Goal: Task Accomplishment & Management: Use online tool/utility

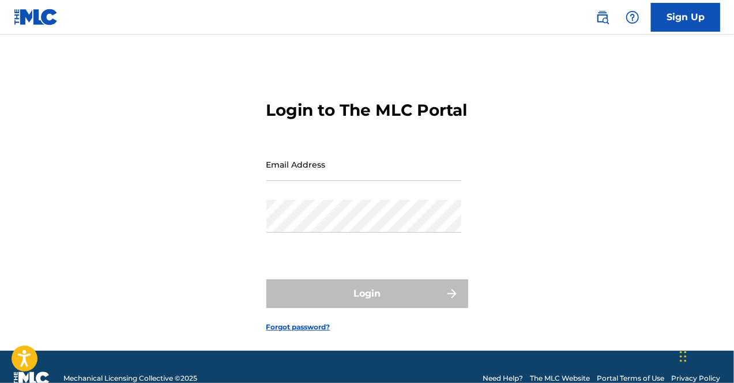
click at [328, 181] on input "Email Address" at bounding box center [363, 164] width 195 height 33
type input "[EMAIL_ADDRESS][DOMAIN_NAME]"
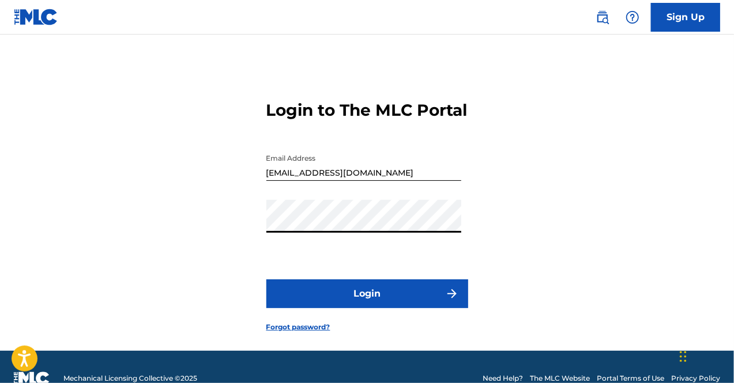
click at [343, 308] on button "Login" at bounding box center [367, 294] width 202 height 29
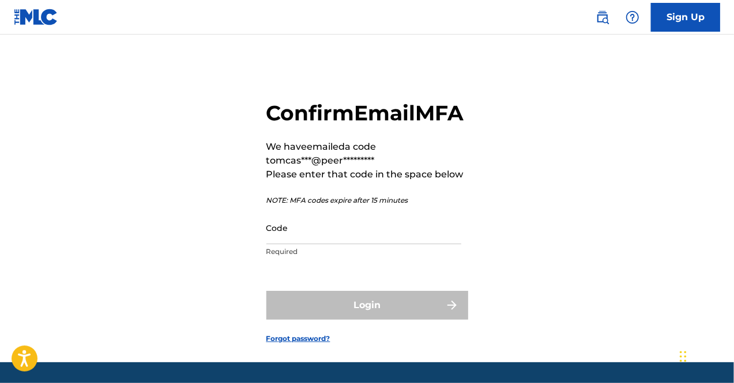
click at [372, 244] on input "Code" at bounding box center [363, 228] width 195 height 33
paste input "088970"
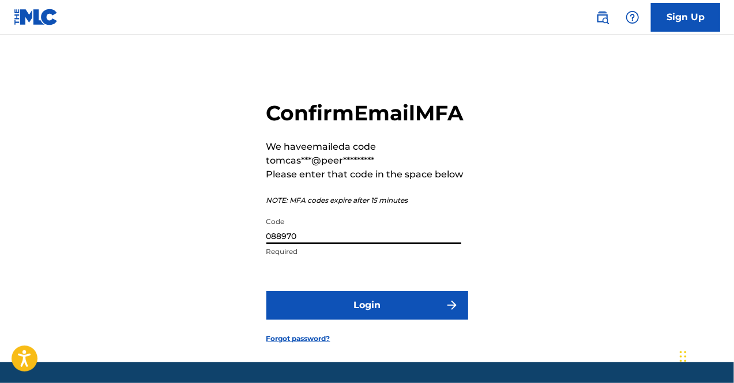
type input "088970"
click at [303, 320] on button "Login" at bounding box center [367, 305] width 202 height 29
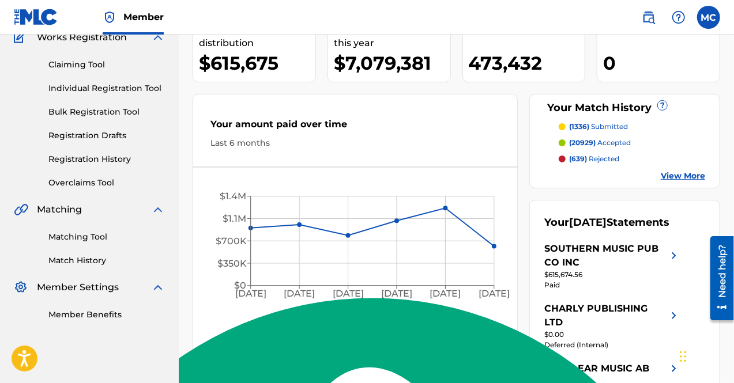
scroll to position [115, 0]
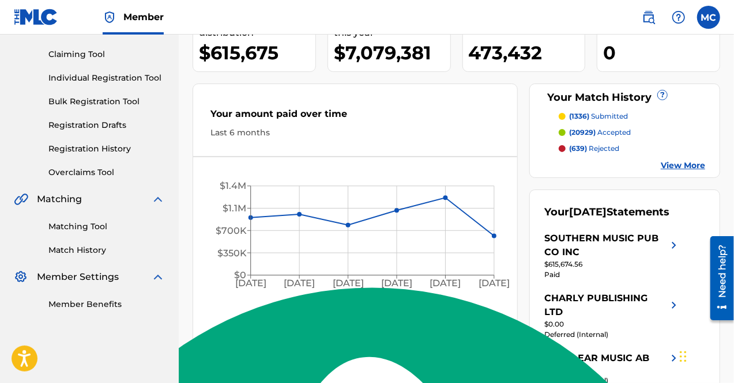
click at [94, 225] on link "Matching Tool" at bounding box center [106, 227] width 116 height 12
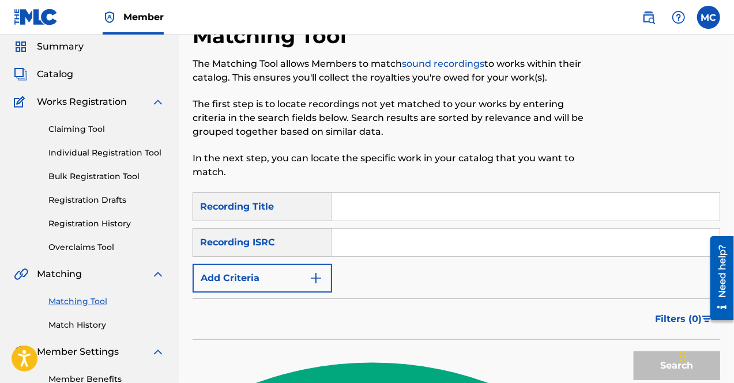
scroll to position [58, 0]
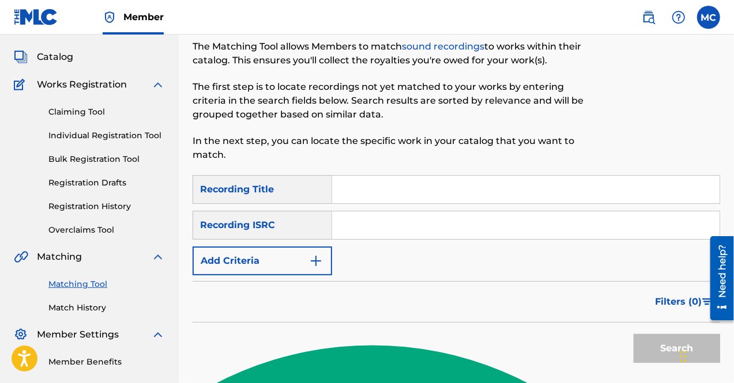
click at [344, 185] on input "Search Form" at bounding box center [525, 190] width 387 height 28
paste input "VASOS VACIOS"
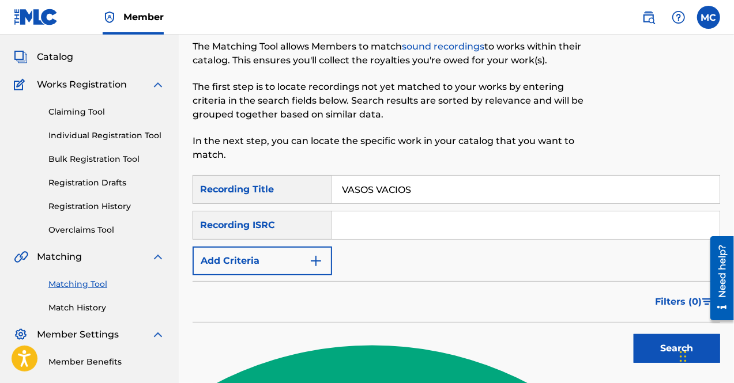
type input "VASOS VACIOS"
click at [311, 259] on img "Search Form" at bounding box center [316, 261] width 14 height 14
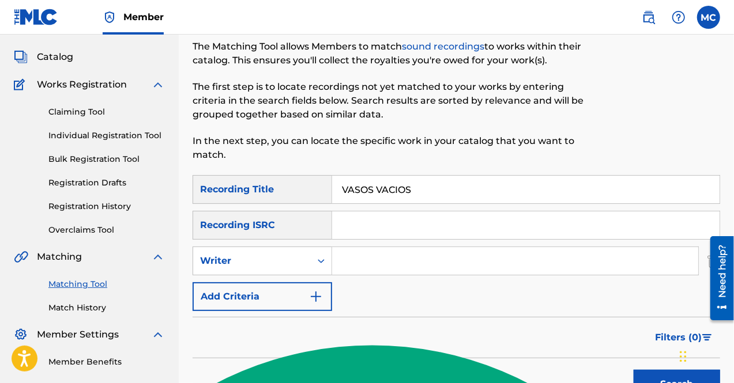
click at [359, 243] on div "SearchWithCriteria5e80b8db-7ee1-4149-8d51-9d8f6bddcc4b Recording Title VASOS VA…" at bounding box center [456, 243] width 527 height 136
click at [359, 255] on input "Search Form" at bounding box center [515, 261] width 366 height 28
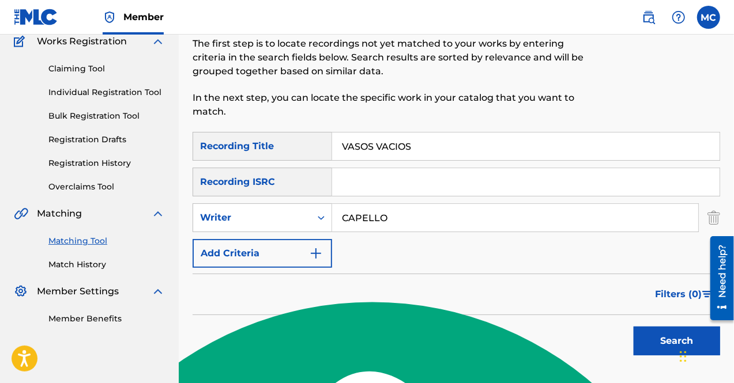
scroll to position [115, 0]
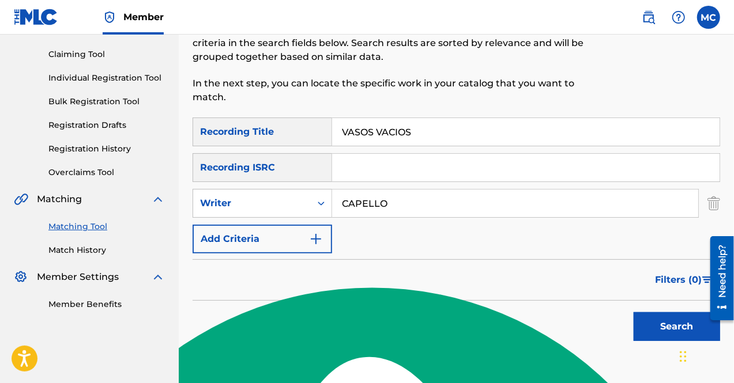
type input "CAPELLO"
click at [688, 325] on button "Search" at bounding box center [677, 326] width 86 height 29
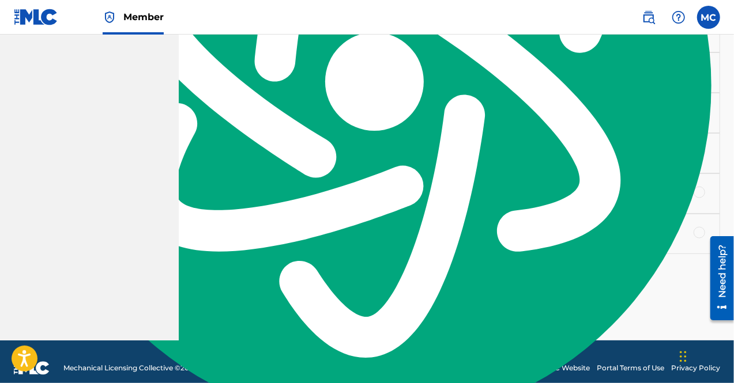
scroll to position [669, 0]
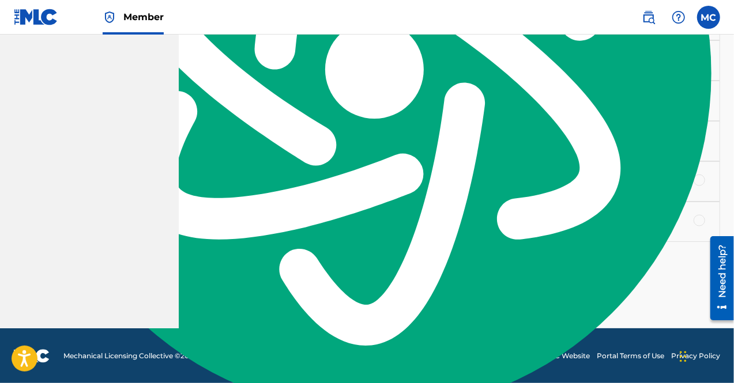
click at [478, 261] on p "Load more results..." at bounding box center [456, 257] width 95 height 14
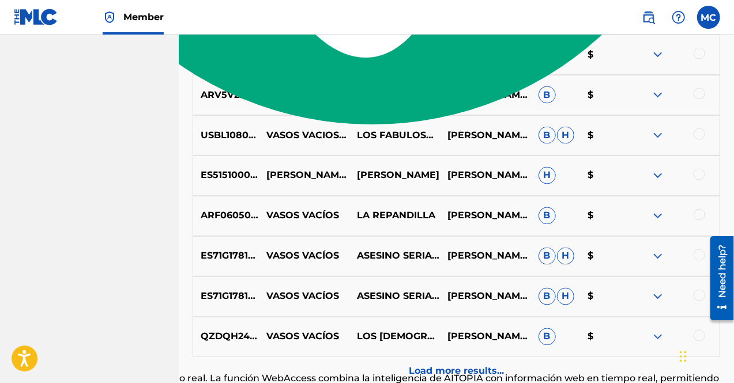
scroll to position [1015, 0]
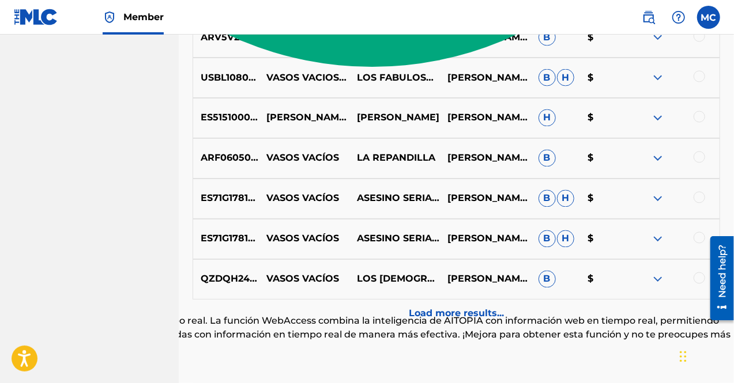
click at [444, 319] on p "Load more results..." at bounding box center [456, 314] width 95 height 14
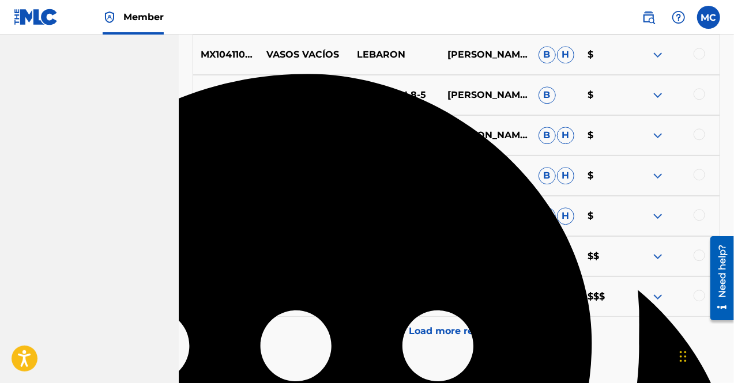
scroll to position [1418, 0]
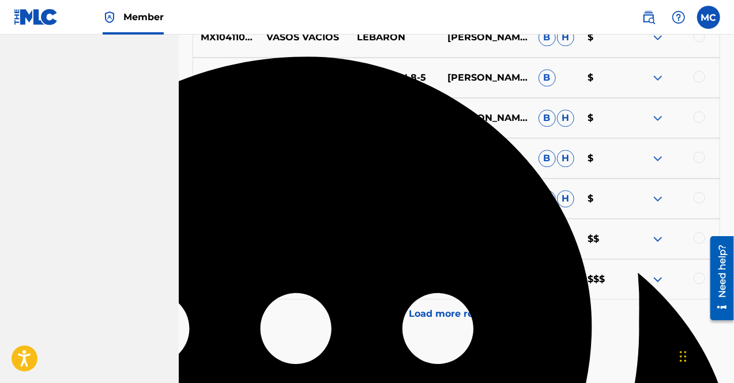
click at [483, 319] on p "Load more results..." at bounding box center [456, 314] width 95 height 14
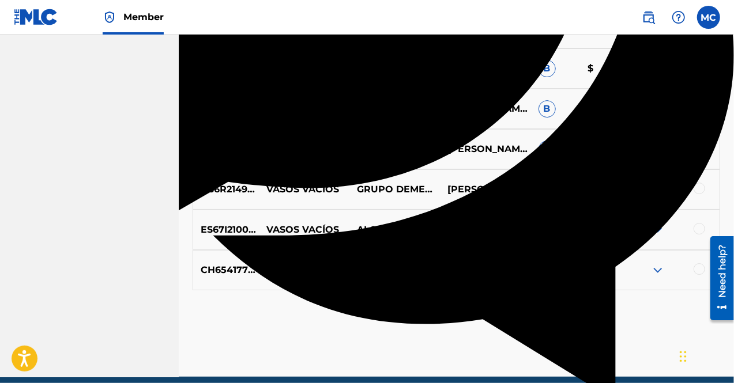
scroll to position [1879, 0]
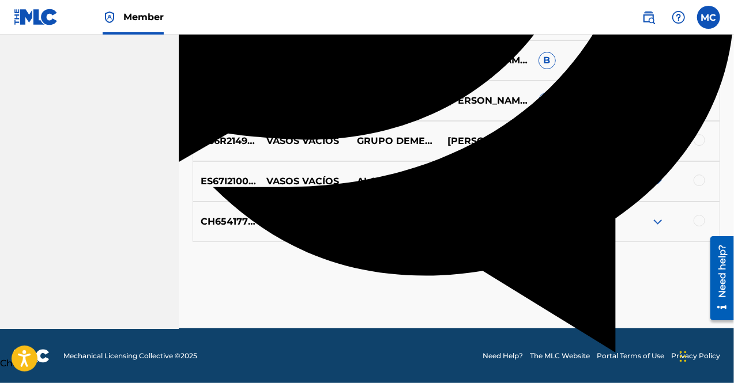
click at [457, 254] on p "Load more results..." at bounding box center [456, 257] width 95 height 14
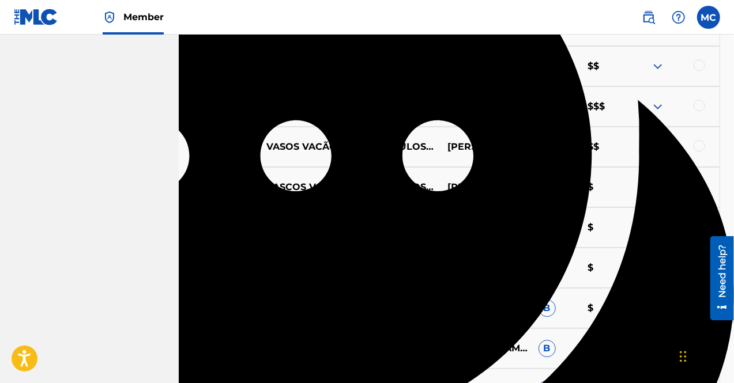
scroll to position [1533, 0]
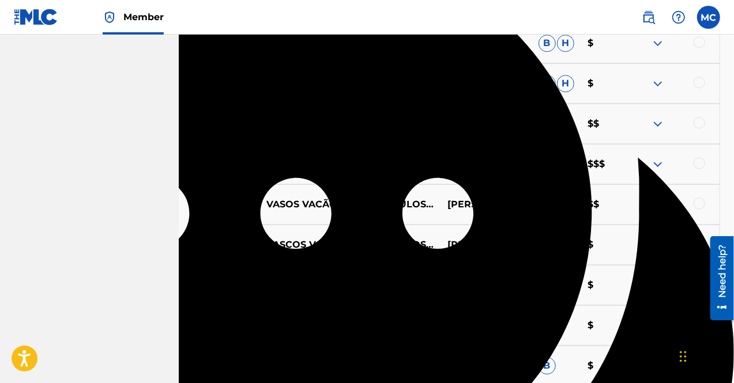
click at [551, 164] on span "H" at bounding box center [546, 164] width 17 height 17
click at [650, 165] on div at bounding box center [674, 164] width 91 height 14
click at [658, 163] on img at bounding box center [658, 164] width 14 height 14
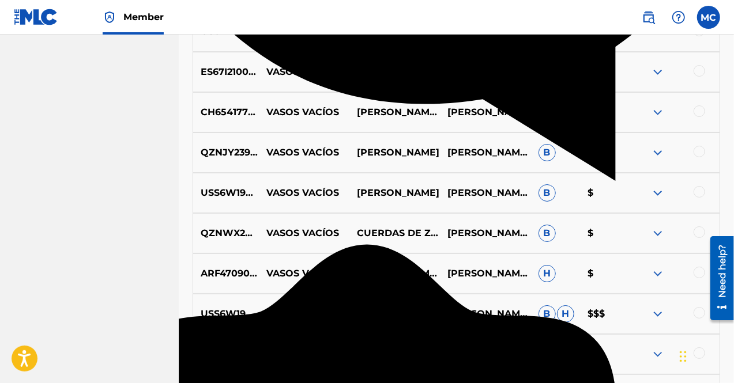
scroll to position [2052, 0]
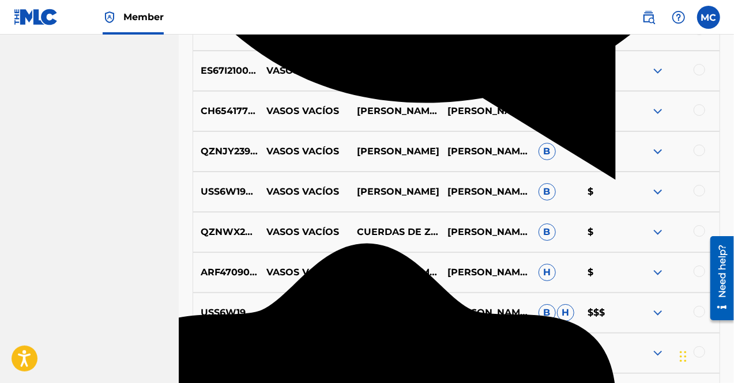
click at [652, 316] on img at bounding box center [658, 313] width 14 height 14
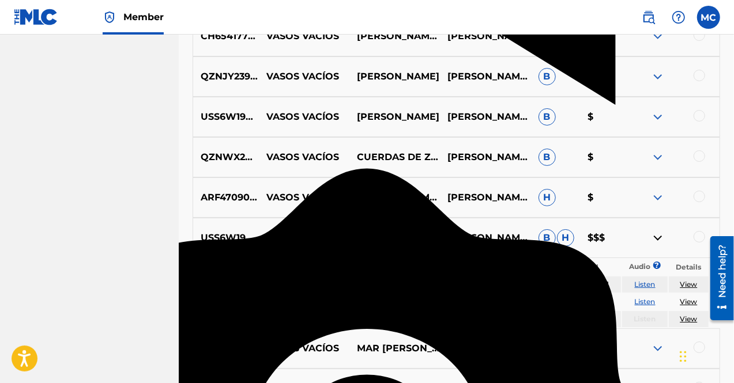
scroll to position [2168, 0]
